Goal: Check status: Check status

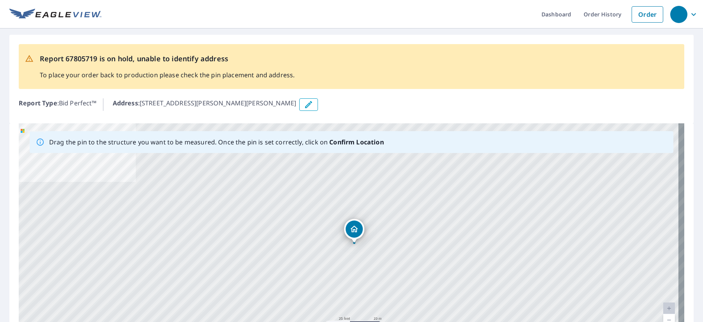
drag, startPoint x: 345, startPoint y: 230, endPoint x: 351, endPoint y: 229, distance: 5.7
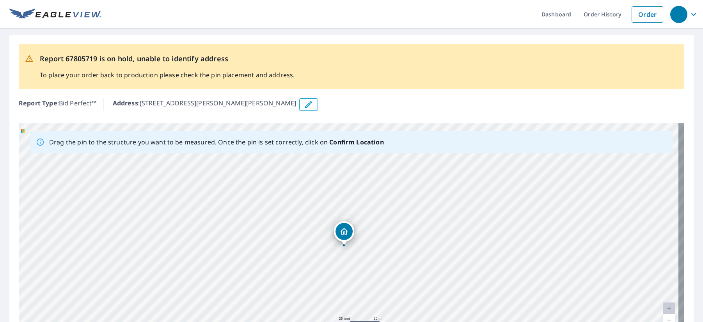
drag, startPoint x: 351, startPoint y: 229, endPoint x: 346, endPoint y: 230, distance: 4.7
click at [346, 230] on div "2520 Hamilton Rd Lagrange, GA 30241" at bounding box center [351, 245] width 665 height 244
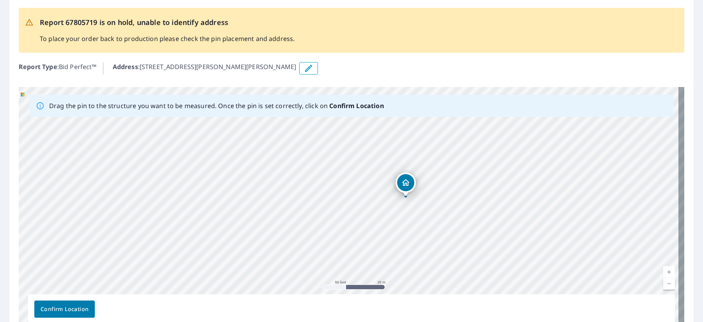
scroll to position [78, 0]
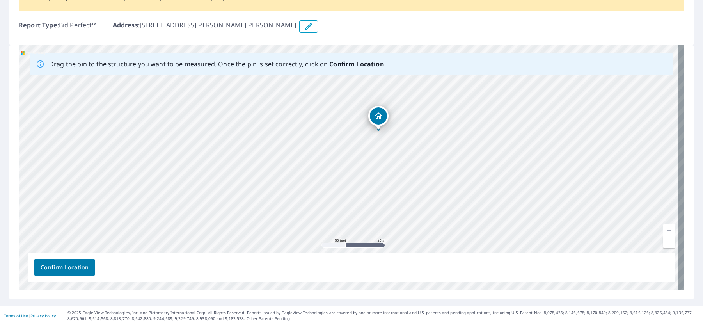
drag, startPoint x: 506, startPoint y: 193, endPoint x: 272, endPoint y: 299, distance: 257.2
click at [272, 299] on div "Report 67805719 is on hold, unable to identify address To place your order back…" at bounding box center [351, 127] width 703 height 355
click at [261, 263] on div "Confirm Location" at bounding box center [351, 267] width 646 height 30
click at [243, 277] on div "Confirm Location" at bounding box center [351, 267] width 646 height 30
click at [43, 315] on link "Privacy Policy" at bounding box center [42, 315] width 25 height 5
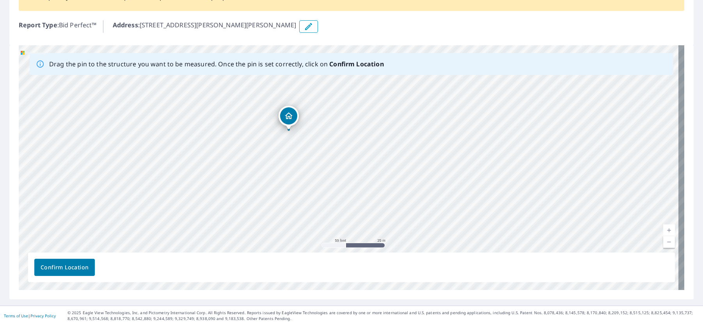
drag, startPoint x: 179, startPoint y: 299, endPoint x: 288, endPoint y: 112, distance: 216.8
click at [288, 112] on div "2520 Hamilton Rd Lagrange, GA 30241" at bounding box center [351, 167] width 665 height 244
click at [189, 266] on div "Confirm Location" at bounding box center [351, 267] width 646 height 30
click at [140, 265] on div "Confirm Location" at bounding box center [351, 267] width 646 height 30
drag, startPoint x: 119, startPoint y: 236, endPoint x: 696, endPoint y: 220, distance: 576.5
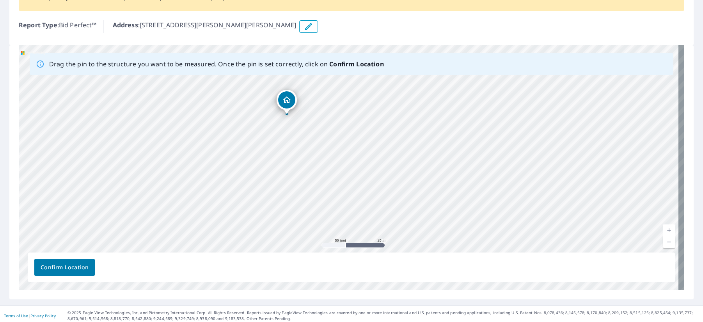
click at [696, 220] on div "Report 67805719 is on hold, unable to identify address To place your order back…" at bounding box center [351, 127] width 703 height 355
click at [284, 99] on div "2520 Hamilton Rd Lagrange, GA 30241" at bounding box center [351, 167] width 665 height 244
click at [70, 266] on span "Confirm Location" at bounding box center [65, 267] width 48 height 10
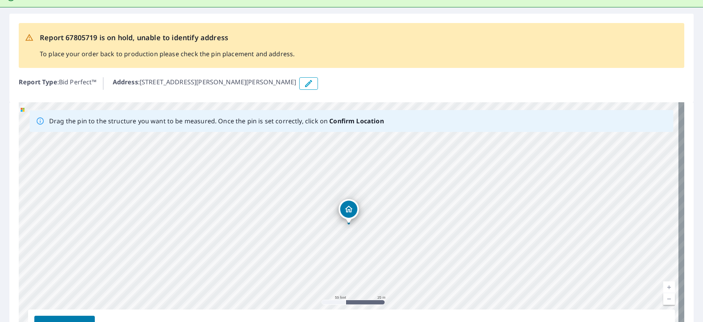
scroll to position [101, 0]
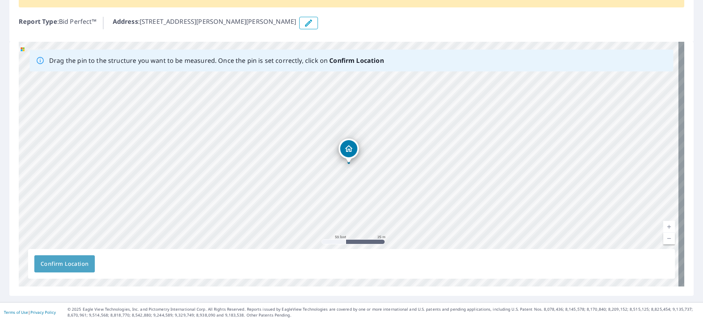
click at [47, 264] on span "Confirm Location" at bounding box center [65, 264] width 48 height 10
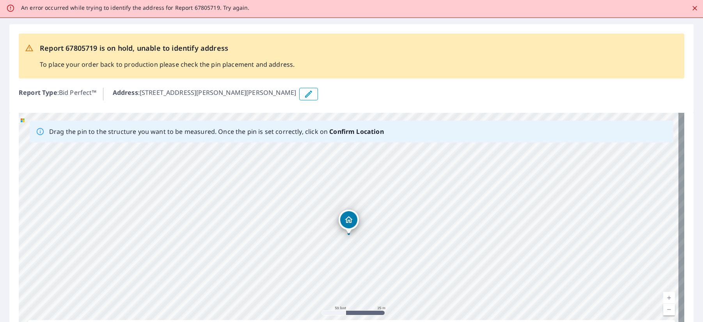
scroll to position [78, 0]
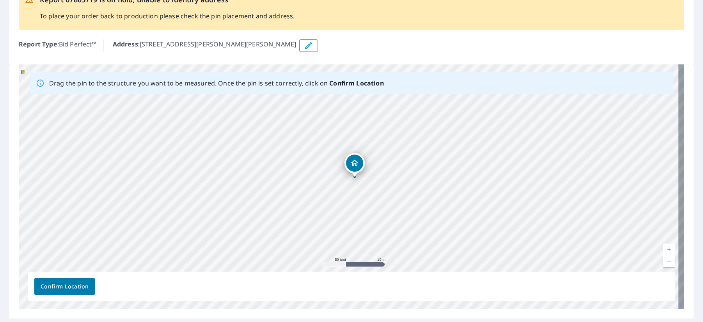
drag, startPoint x: 348, startPoint y: 173, endPoint x: 354, endPoint y: 165, distance: 10.4
click at [354, 165] on div "2520 Hamilton Rd Lagrange, GA 30241" at bounding box center [351, 186] width 665 height 244
click at [349, 173] on div "2520 Hamilton Rd Lagrange, GA 30241" at bounding box center [351, 186] width 665 height 244
click at [304, 46] on icon "button" at bounding box center [308, 45] width 9 height 9
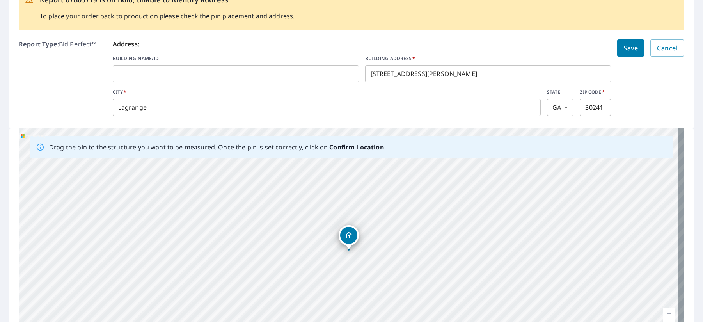
click at [598, 110] on input "30241" at bounding box center [594, 107] width 31 height 22
type input "30240"
click at [632, 104] on form "Address: BUILDING NAME/ID ​ BUILDING ADDRESS   * 2520 Hamilton Rd ​ CITY   * La…" at bounding box center [398, 77] width 571 height 76
click at [623, 51] on span "Save" at bounding box center [630, 47] width 14 height 11
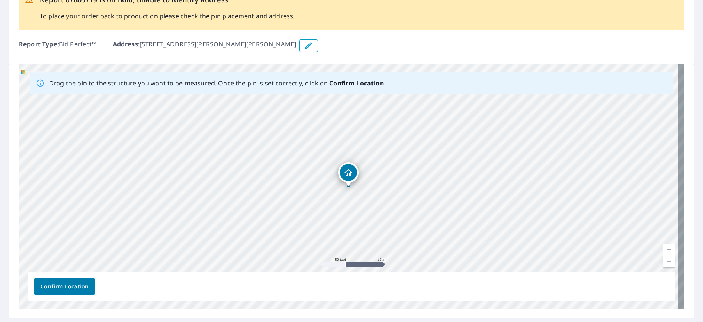
click at [346, 174] on div "2520 Hamilton Rd Lagrange, GA 30240" at bounding box center [351, 186] width 665 height 244
click at [57, 286] on span "Confirm Location" at bounding box center [65, 287] width 48 height 10
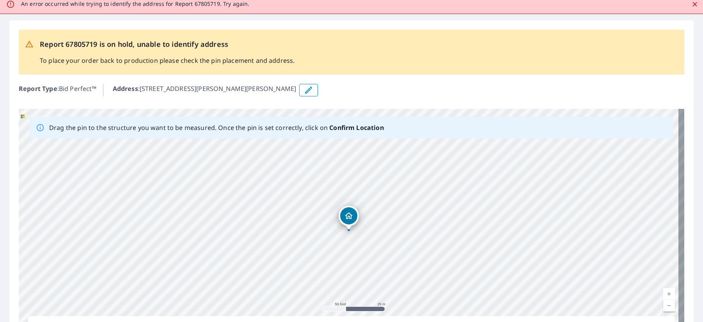
scroll to position [101, 0]
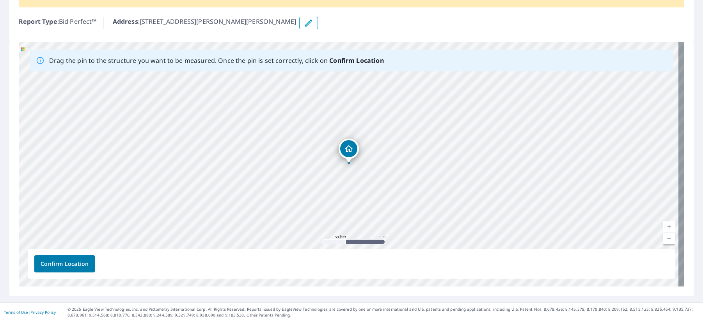
click at [67, 261] on span "Confirm Location" at bounding box center [65, 264] width 48 height 10
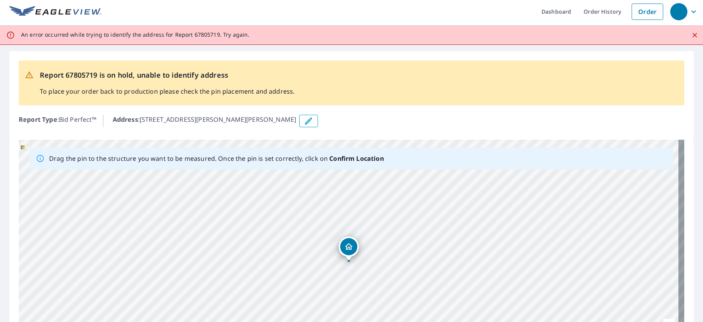
scroll to position [0, 0]
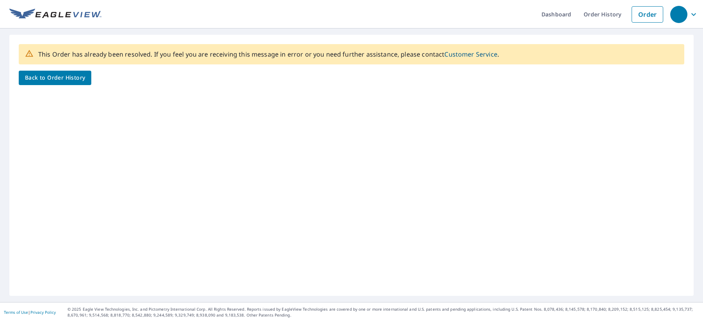
click at [44, 77] on span "Back to Order History" at bounding box center [55, 78] width 60 height 10
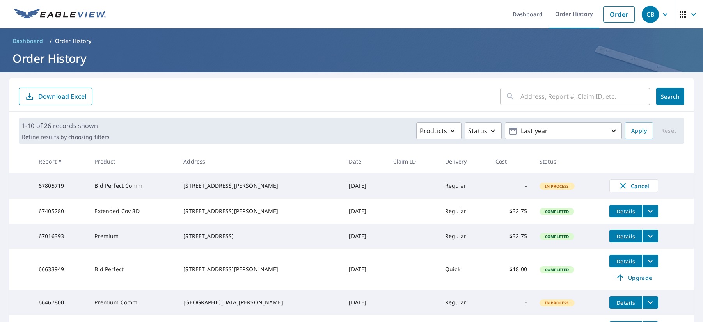
click at [262, 21] on ul "Dashboard Order History Order" at bounding box center [375, 14] width 528 height 28
